Goal: Transaction & Acquisition: Purchase product/service

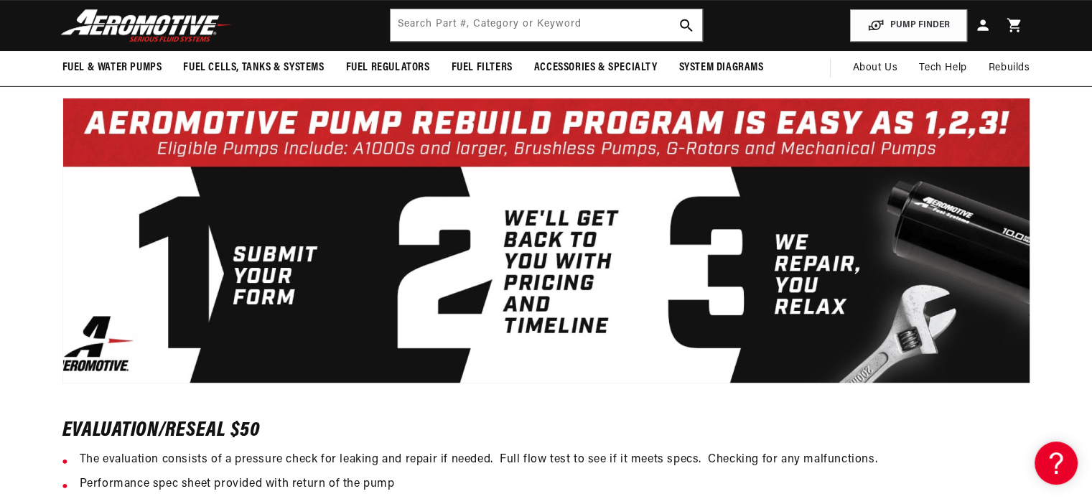
scroll to position [688, 0]
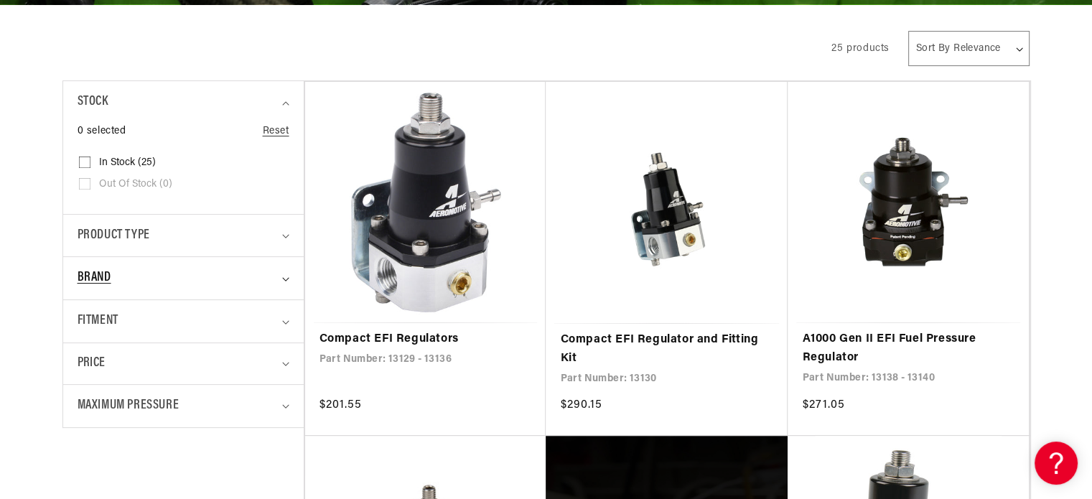
click at [153, 288] on summary "Brand" at bounding box center [184, 278] width 212 height 42
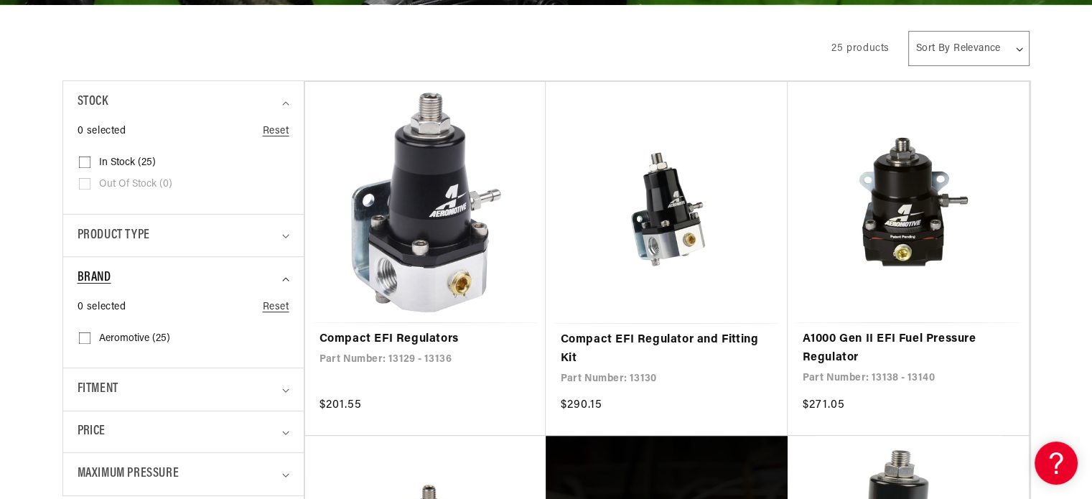
click at [164, 275] on div "Brand" at bounding box center [178, 278] width 200 height 21
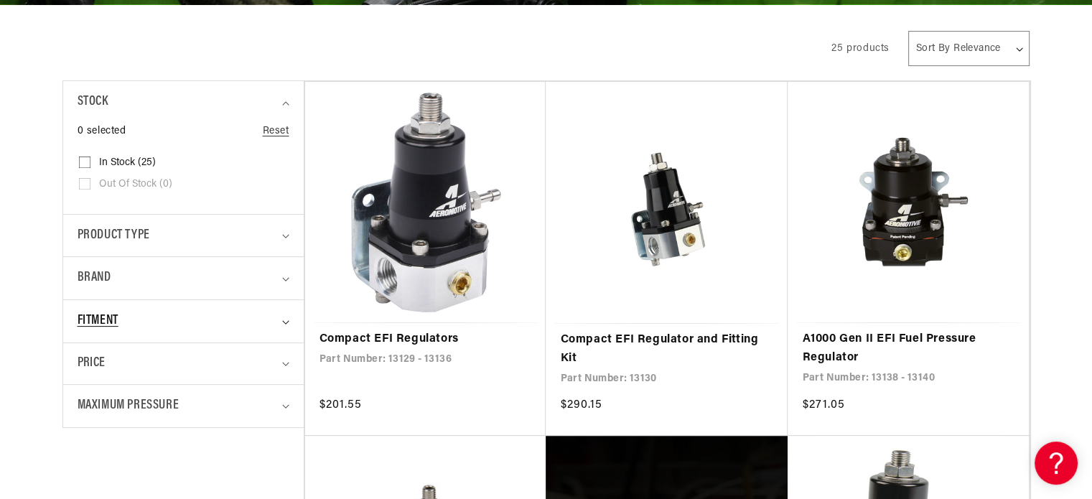
click at [135, 330] on div "Fitment" at bounding box center [178, 321] width 200 height 21
click at [135, 400] on span "Vehicle Specific (5)" at bounding box center [140, 403] width 83 height 13
click at [90, 400] on input "Vehicle Specific (5) Vehicle Specific (5 products)" at bounding box center [84, 405] width 11 height 11
checkbox input "true"
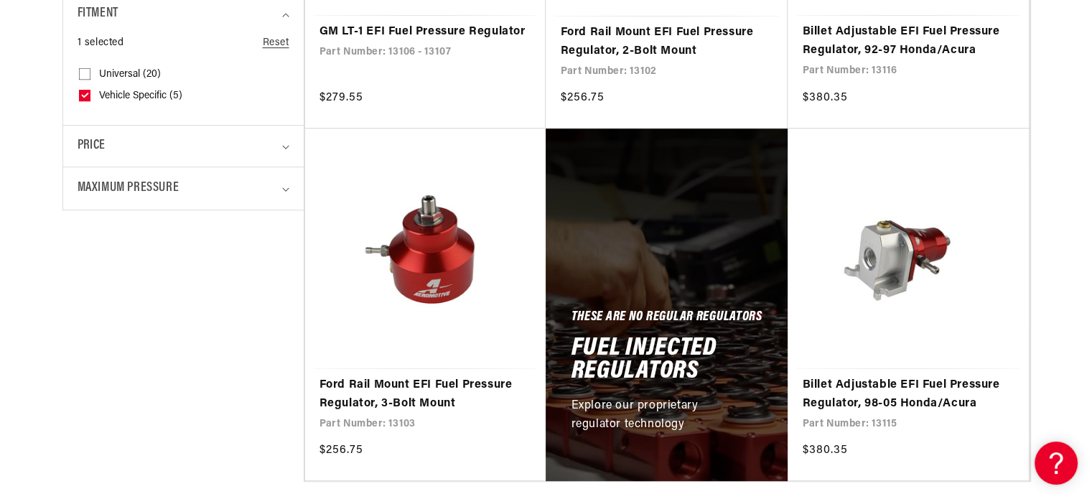
scroll to position [630, 0]
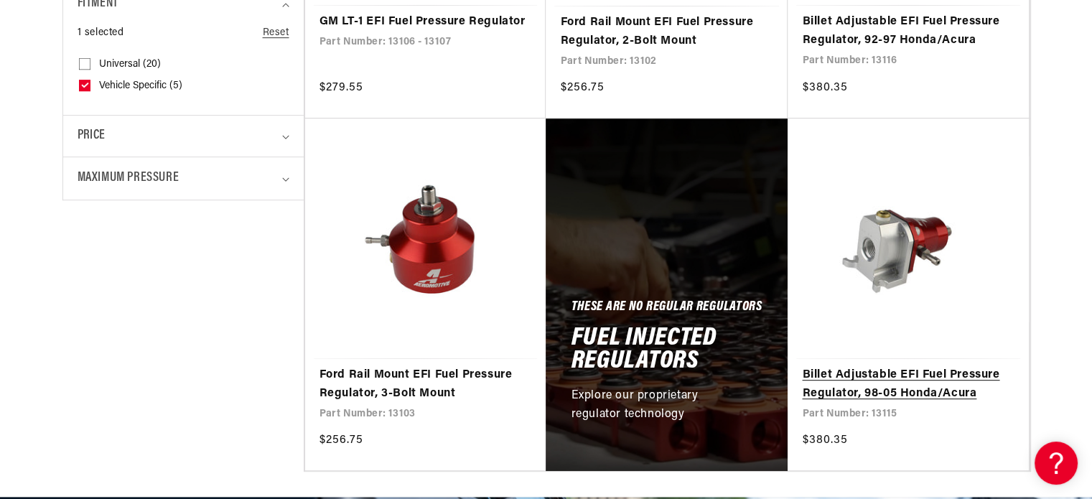
click at [915, 375] on link "Billet Adjustable EFI Fuel Pressure Regulator, 98-05 Honda/Acura" at bounding box center [908, 384] width 213 height 37
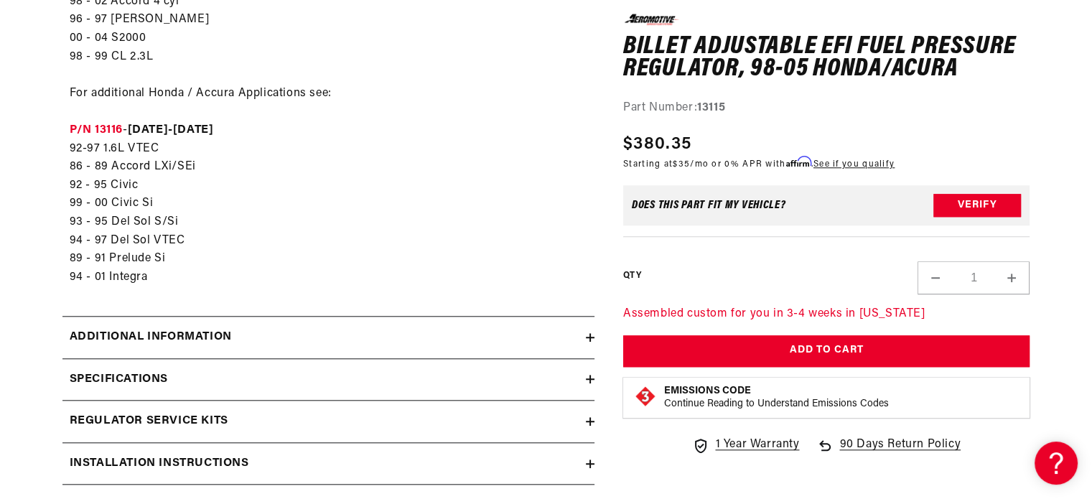
scroll to position [1381, 0]
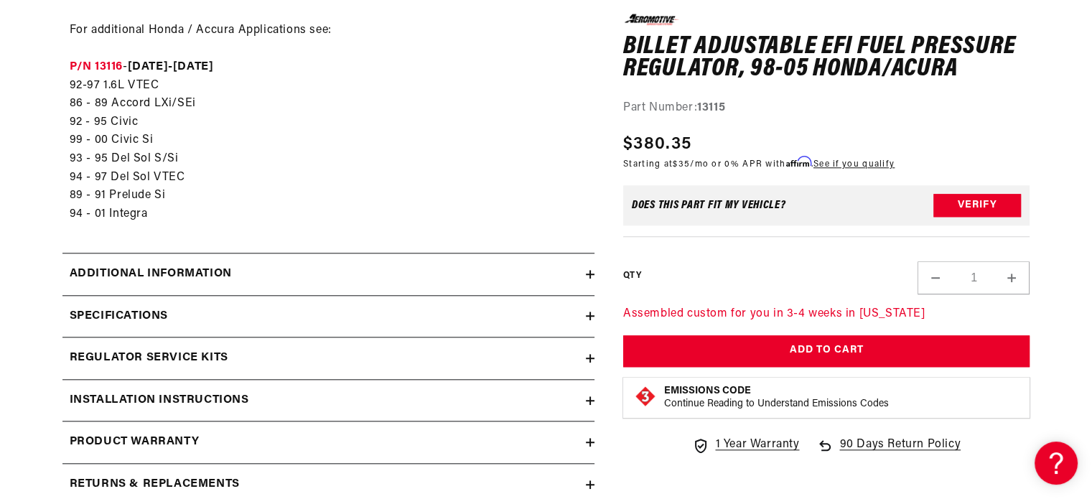
click at [281, 352] on div "Regulator Service Kits" at bounding box center [323, 358] width 523 height 19
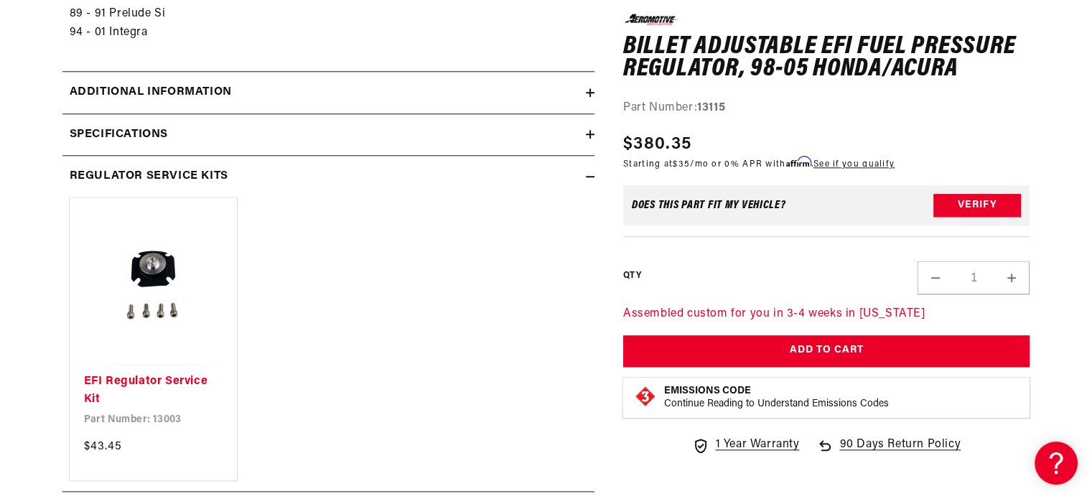
scroll to position [1565, 0]
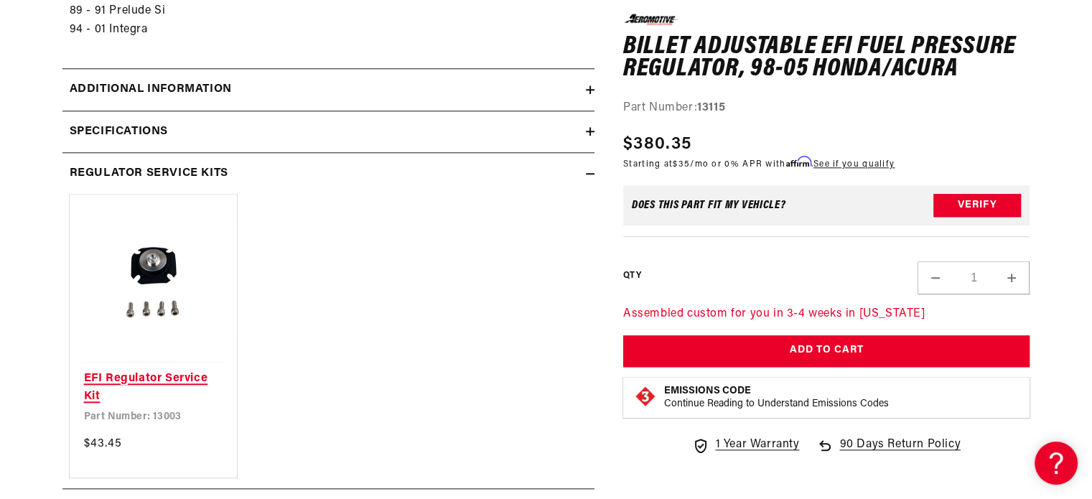
click at [159, 379] on link "EFI Regulator Service Kit" at bounding box center [153, 388] width 139 height 37
